Goal: Task Accomplishment & Management: Manage account settings

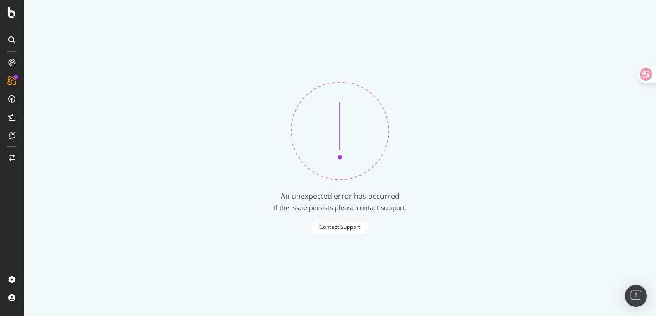
click at [344, 125] on img at bounding box center [340, 131] width 98 height 98
drag, startPoint x: 344, startPoint y: 125, endPoint x: 397, endPoint y: 251, distance: 136.2
click at [397, 251] on div "An unexpected error has occurred If the issue persists please contact support. …" at bounding box center [340, 158] width 633 height 316
click at [396, 251] on div "An unexpected error has occurred If the issue persists please contact support. …" at bounding box center [340, 158] width 633 height 316
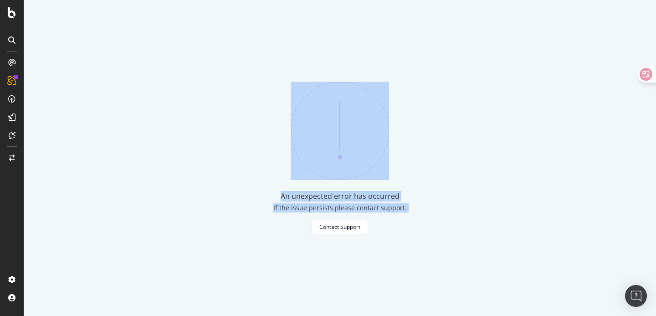
drag, startPoint x: 396, startPoint y: 251, endPoint x: 286, endPoint y: 106, distance: 181.7
click at [286, 106] on div "An unexpected error has occurred If the issue persists please contact support. …" at bounding box center [340, 158] width 633 height 316
drag, startPoint x: 286, startPoint y: 106, endPoint x: 410, endPoint y: 242, distance: 184.2
click at [410, 242] on div "An unexpected error has occurred If the issue persists please contact support. …" at bounding box center [340, 158] width 633 height 316
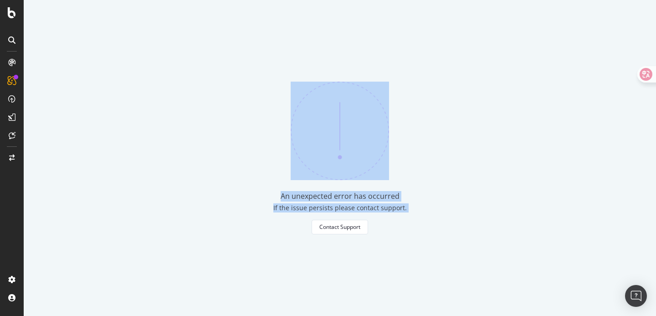
click at [410, 242] on div "An unexpected error has occurred If the issue persists please contact support. …" at bounding box center [340, 158] width 633 height 316
drag, startPoint x: 419, startPoint y: 243, endPoint x: 283, endPoint y: 80, distance: 212.3
click at [283, 80] on div "An unexpected error has occurred If the issue persists please contact support. …" at bounding box center [340, 158] width 633 height 316
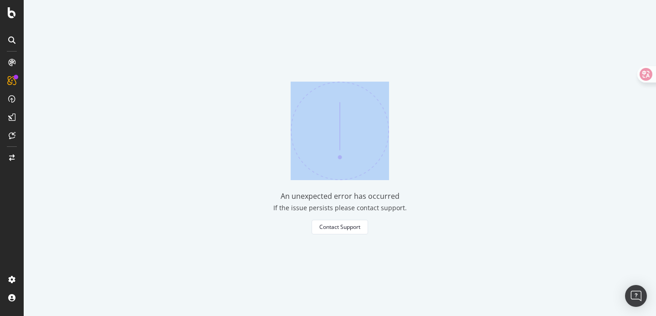
drag, startPoint x: 283, startPoint y: 80, endPoint x: 372, endPoint y: 233, distance: 177.2
click at [372, 233] on div "An unexpected error has occurred If the issue persists please contact support. …" at bounding box center [340, 158] width 633 height 316
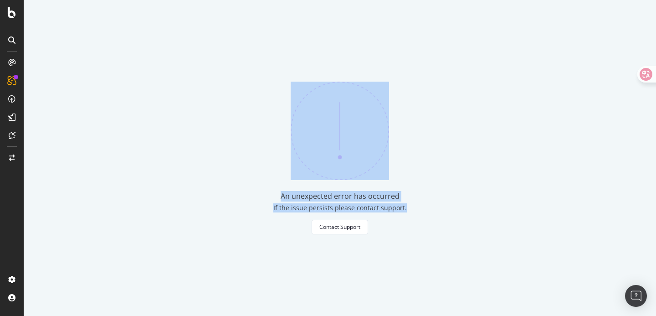
drag, startPoint x: 402, startPoint y: 233, endPoint x: 235, endPoint y: 31, distance: 262.4
click at [235, 31] on div "An unexpected error has occurred If the issue persists please contact support. …" at bounding box center [340, 158] width 633 height 316
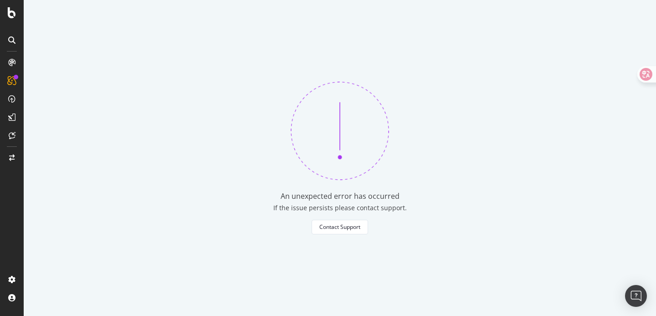
click at [258, 64] on div "An unexpected error has occurred If the issue persists please contact support. …" at bounding box center [340, 158] width 633 height 316
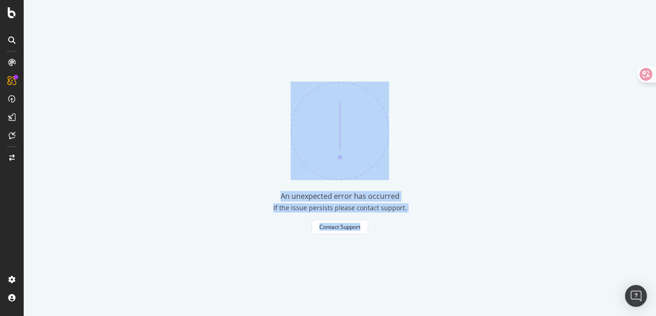
drag, startPoint x: 257, startPoint y: 64, endPoint x: 371, endPoint y: 232, distance: 203.1
click at [371, 232] on div "An unexpected error has occurred If the issue persists please contact support. …" at bounding box center [340, 158] width 633 height 316
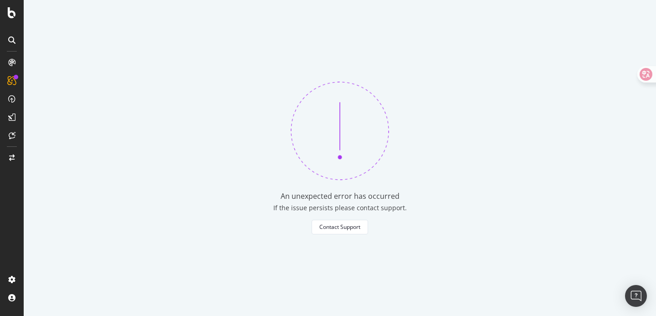
click at [408, 233] on div "An unexpected error has occurred If the issue persists please contact support. …" at bounding box center [340, 158] width 633 height 316
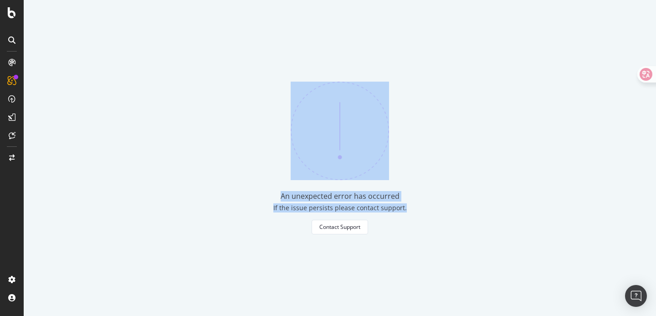
drag, startPoint x: 432, startPoint y: 237, endPoint x: 252, endPoint y: 71, distance: 245.1
click at [252, 71] on div "An unexpected error has occurred If the issue persists please contact support. …" at bounding box center [340, 158] width 633 height 316
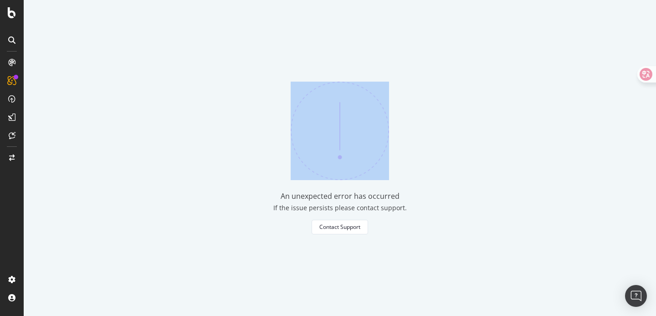
drag, startPoint x: 252, startPoint y: 71, endPoint x: 381, endPoint y: 250, distance: 221.6
click at [381, 250] on div "An unexpected error has occurred If the issue persists please contact support. …" at bounding box center [340, 158] width 633 height 316
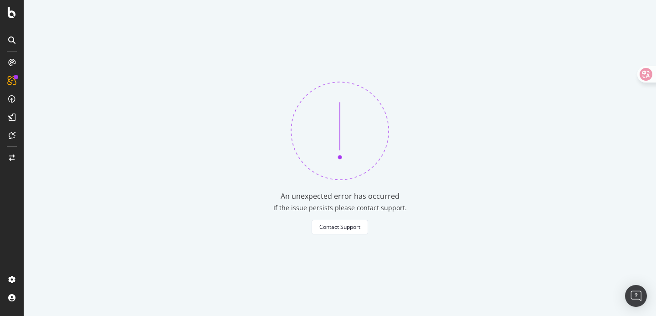
click at [397, 243] on div "An unexpected error has occurred If the issue persists please contact support. …" at bounding box center [340, 158] width 633 height 316
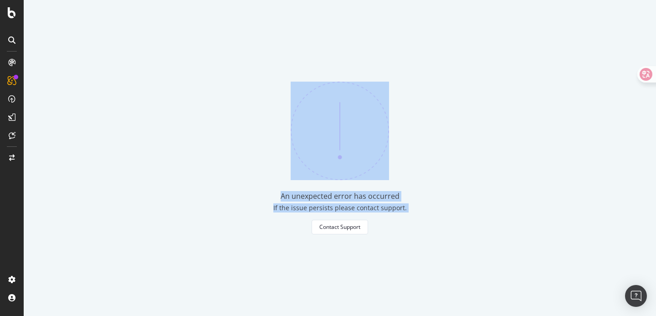
drag, startPoint x: 417, startPoint y: 243, endPoint x: 232, endPoint y: 42, distance: 272.9
click at [232, 42] on div "An unexpected error has occurred If the issue persists please contact support. …" at bounding box center [340, 158] width 633 height 316
drag, startPoint x: 232, startPoint y: 42, endPoint x: 403, endPoint y: 247, distance: 267.3
click at [403, 247] on div "An unexpected error has occurred If the issue persists please contact support. …" at bounding box center [340, 158] width 633 height 316
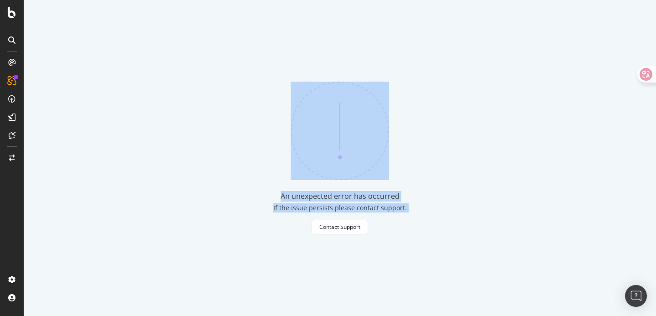
click at [403, 247] on div "An unexpected error has occurred If the issue persists please contact support. …" at bounding box center [340, 158] width 633 height 316
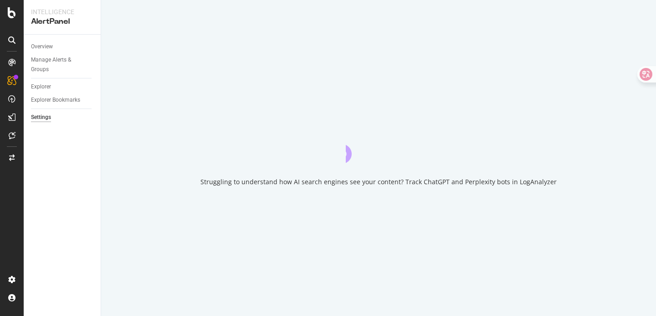
select select "04"
select select "30"
